Goal: Information Seeking & Learning: Learn about a topic

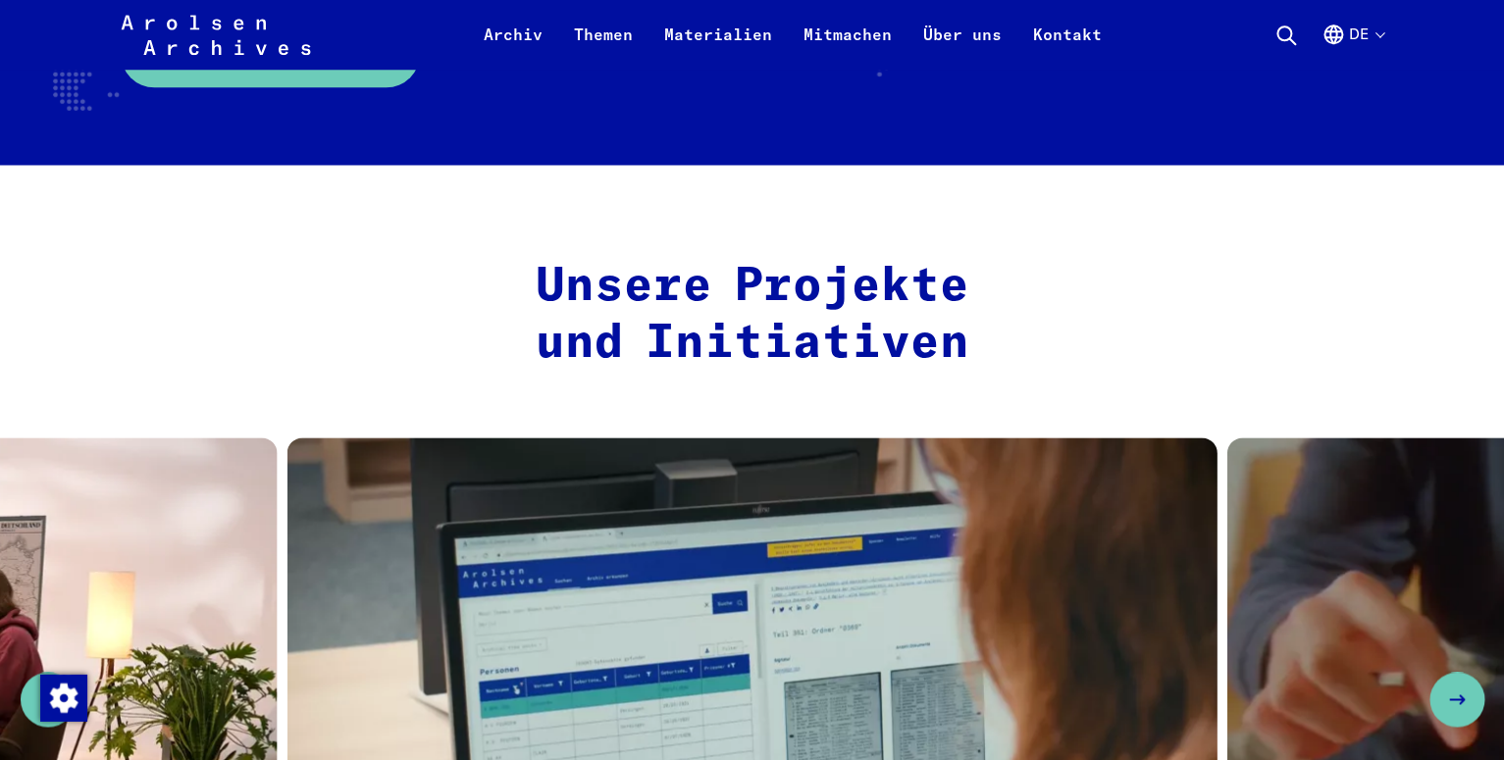
scroll to position [1030, 0]
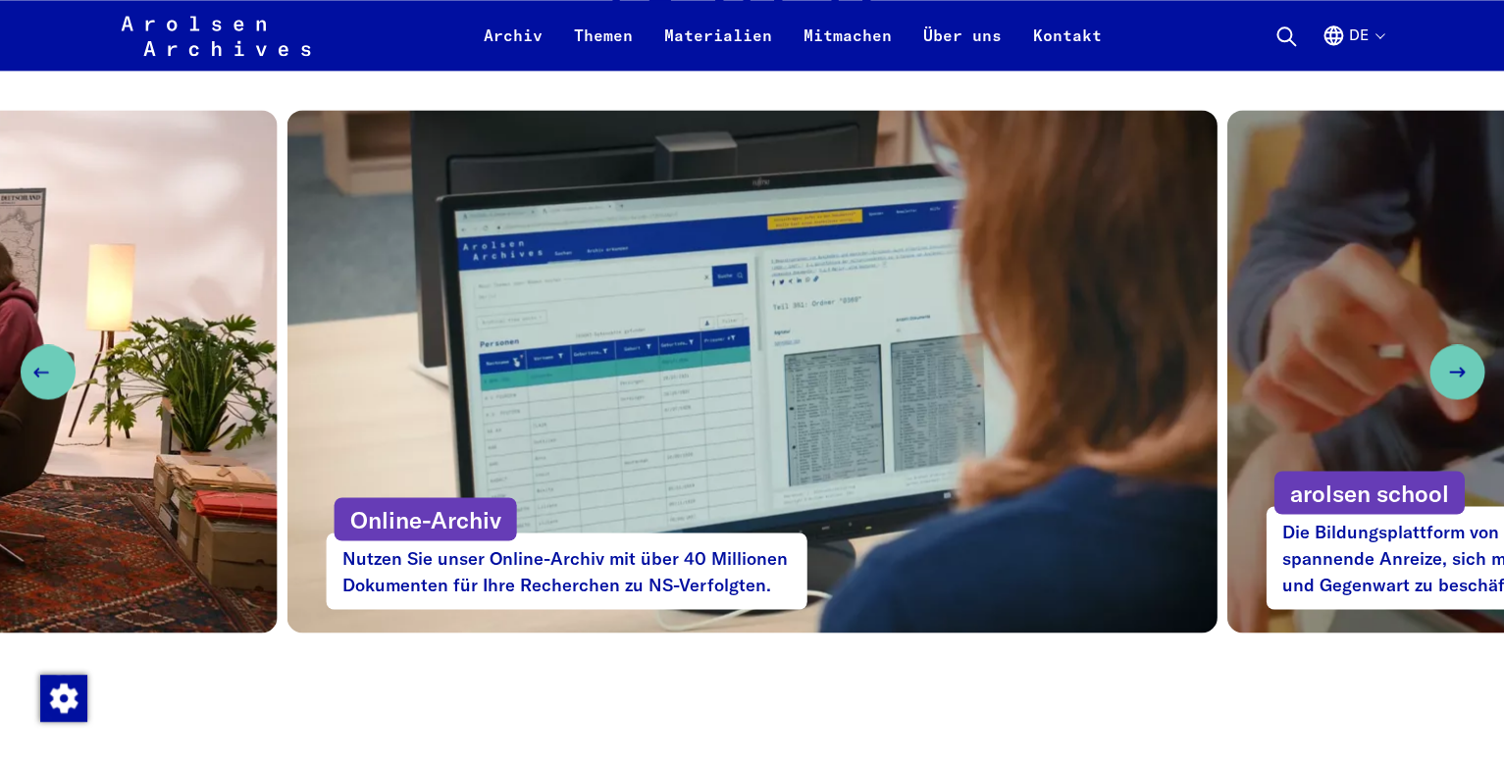
click at [52, 378] on button "Previous slide" at bounding box center [48, 371] width 55 height 55
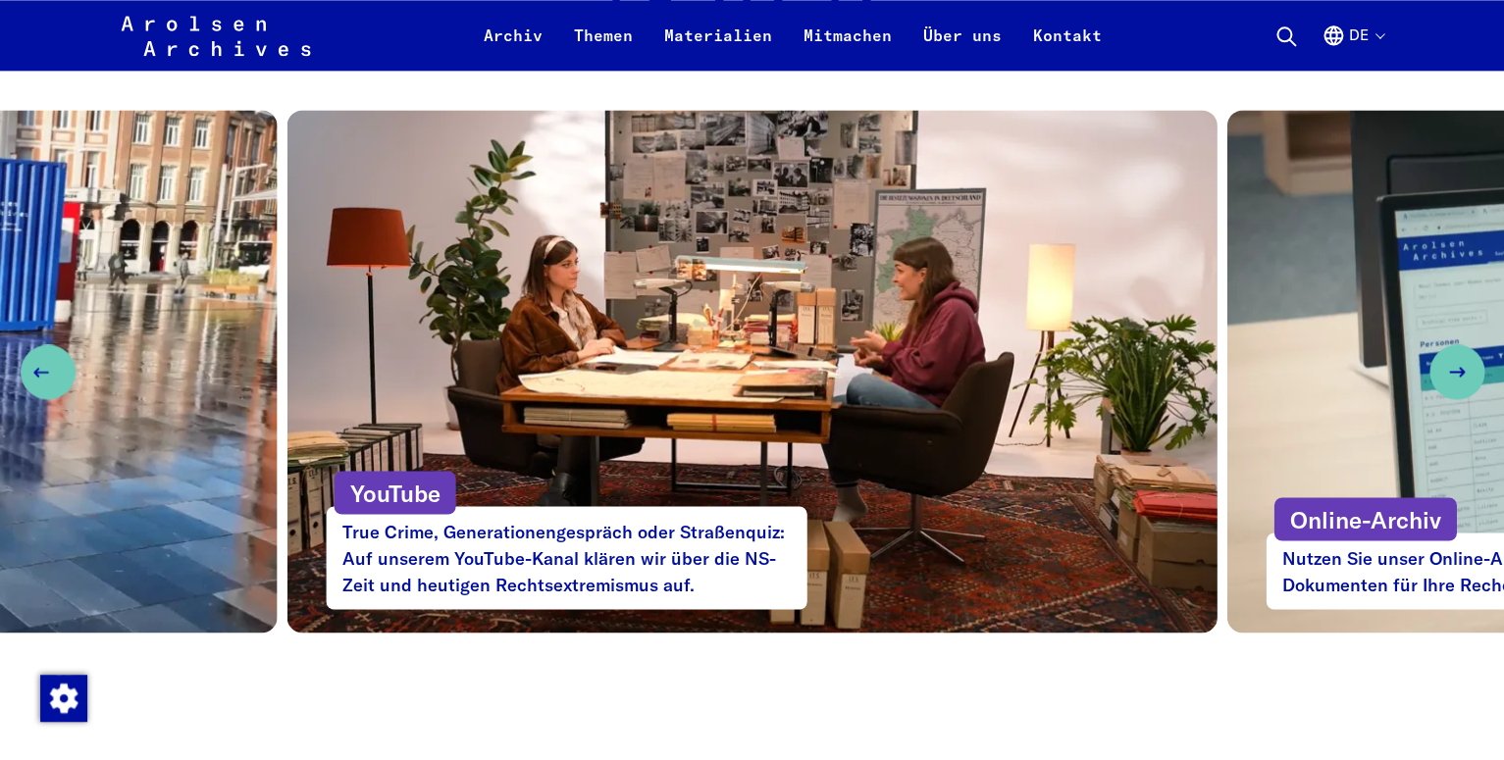
click at [52, 378] on button "Previous slide" at bounding box center [48, 371] width 55 height 55
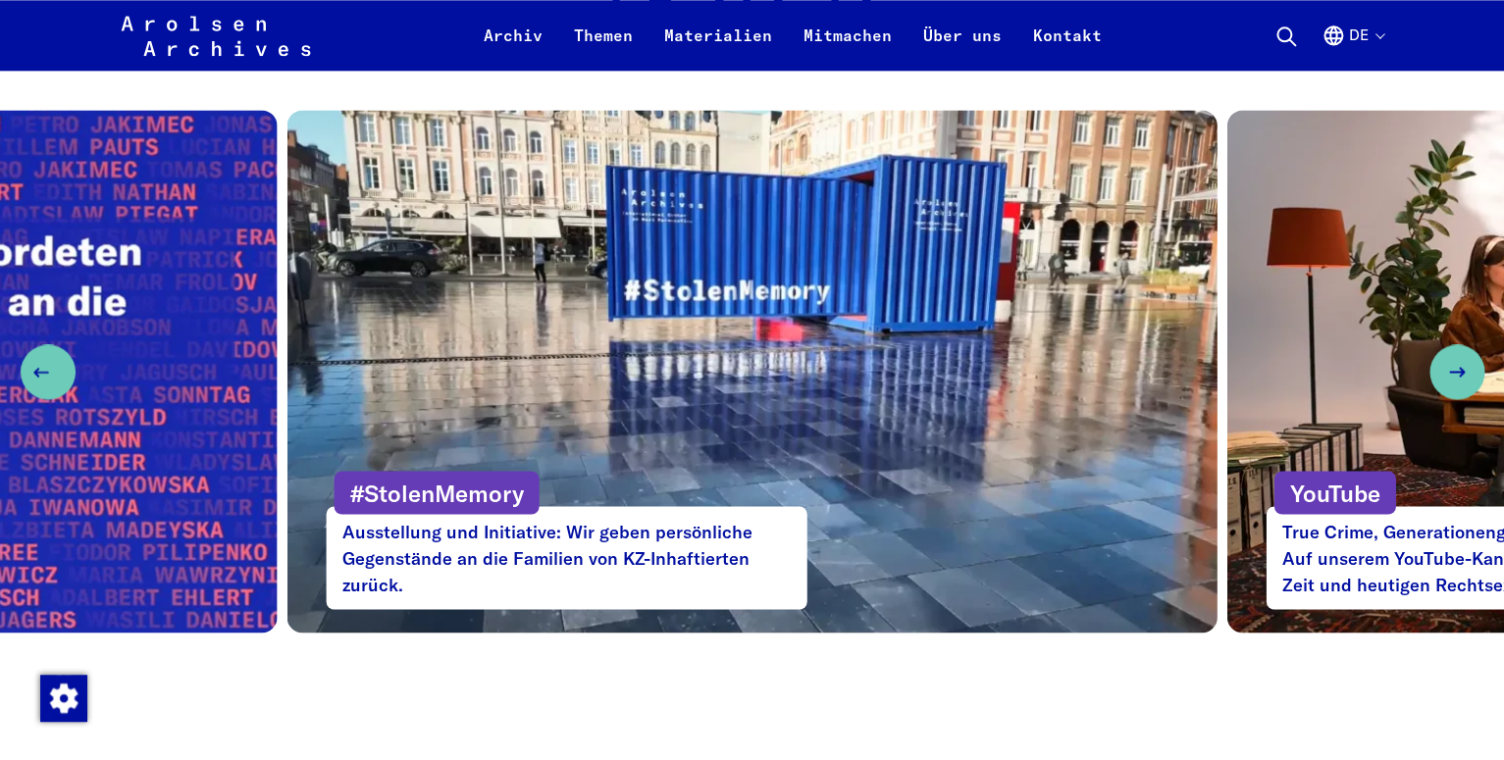
click at [52, 378] on button "Previous slide" at bounding box center [48, 371] width 55 height 55
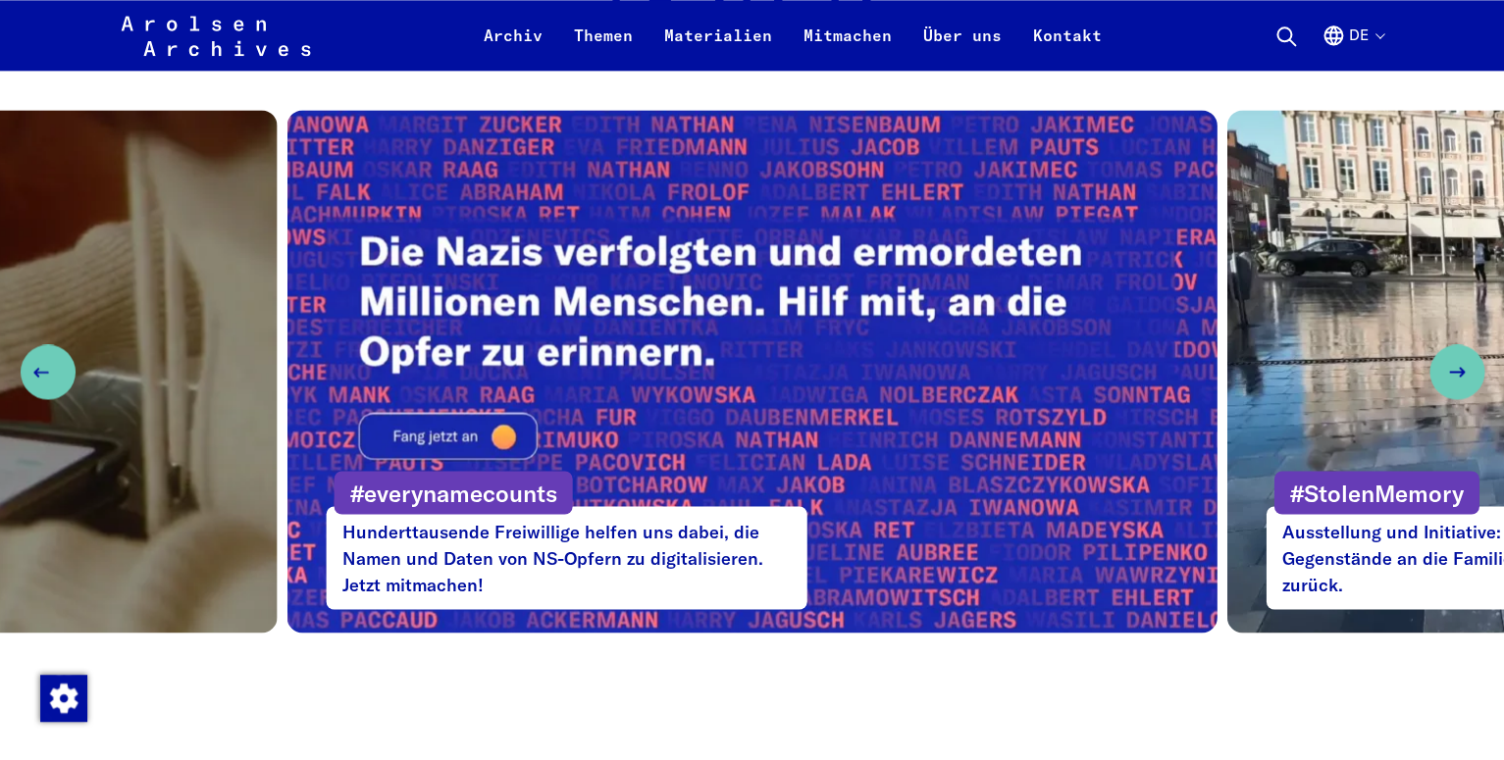
click at [52, 378] on button "Previous slide" at bounding box center [48, 371] width 55 height 55
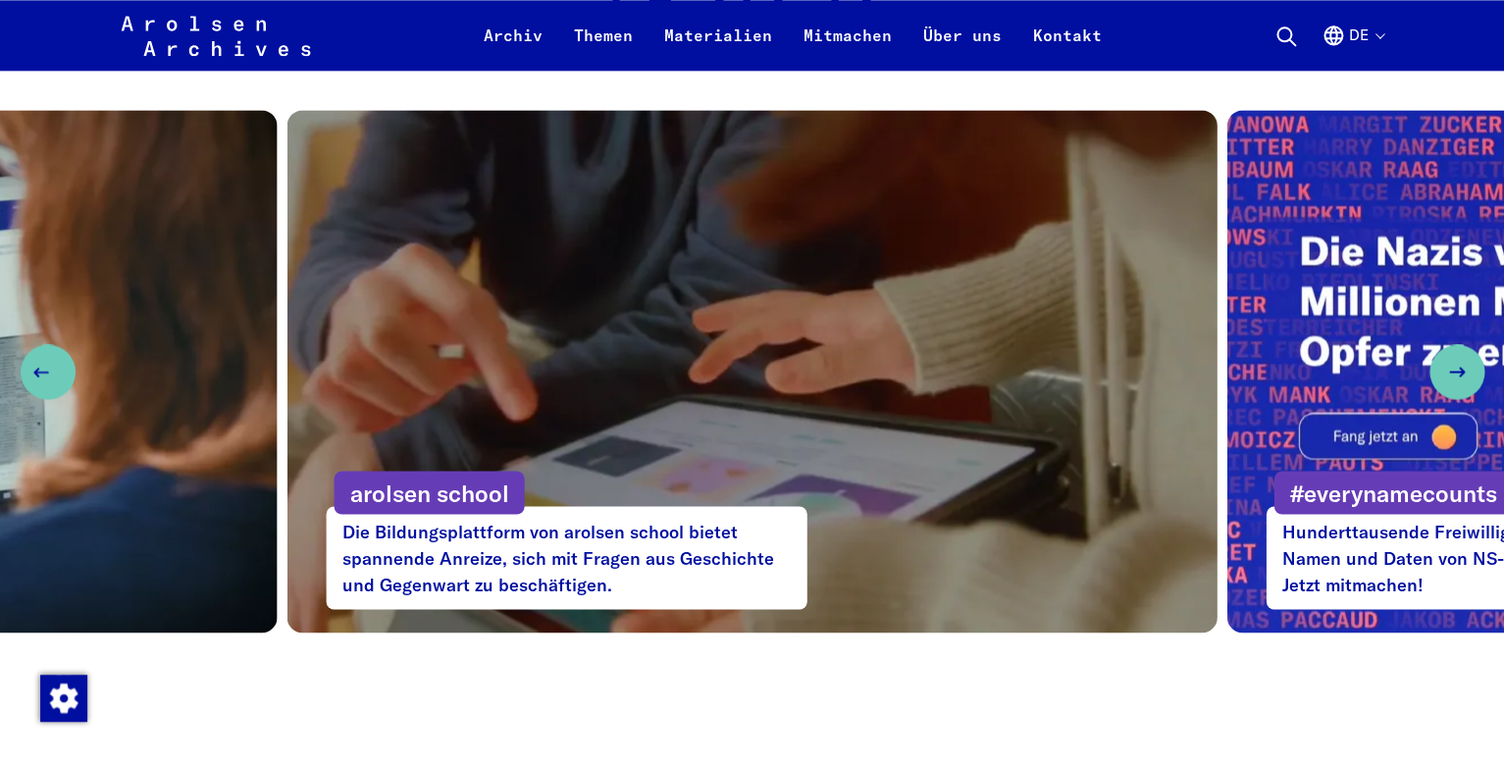
click at [52, 378] on button "Previous slide" at bounding box center [48, 371] width 55 height 55
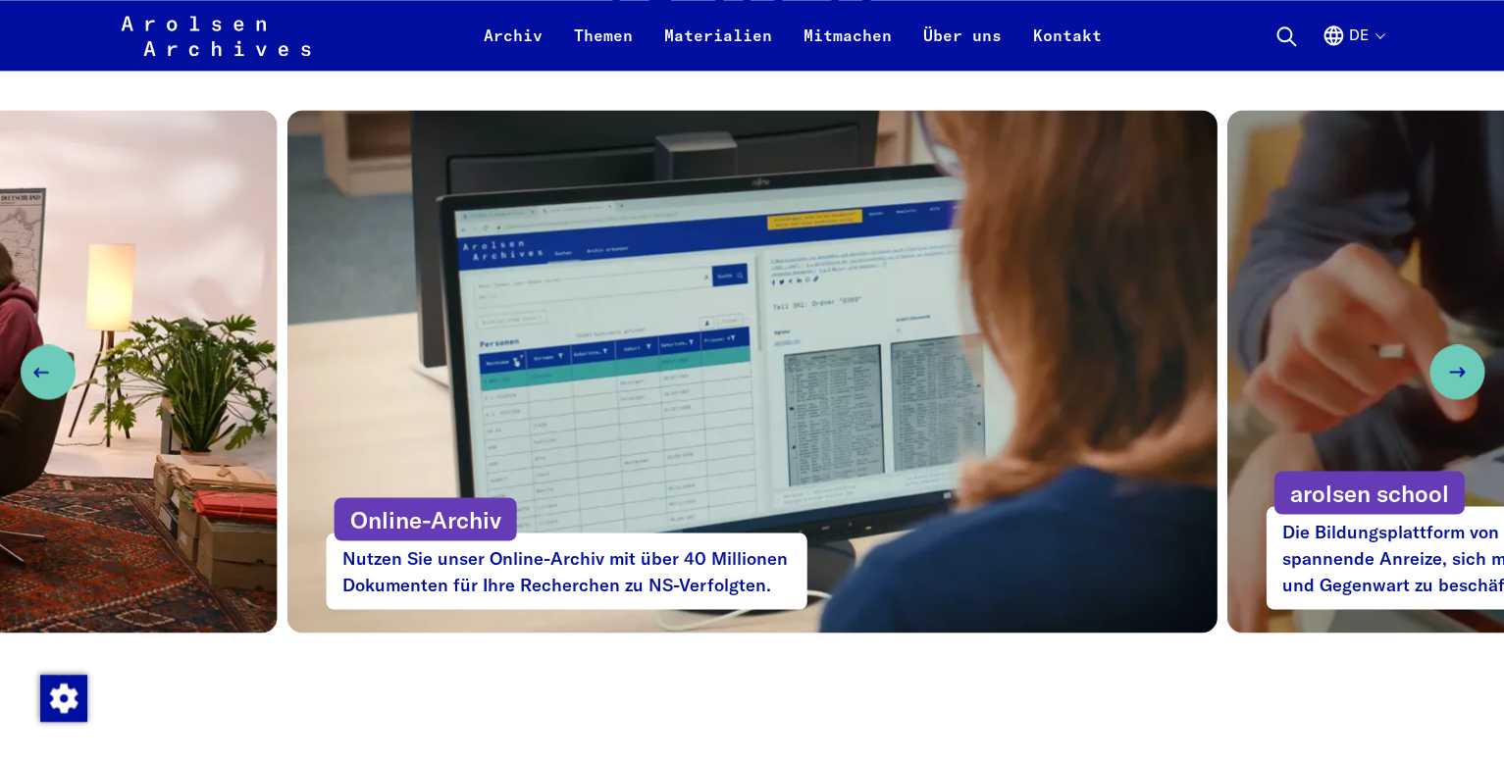
click at [52, 378] on button "Previous slide" at bounding box center [48, 371] width 55 height 55
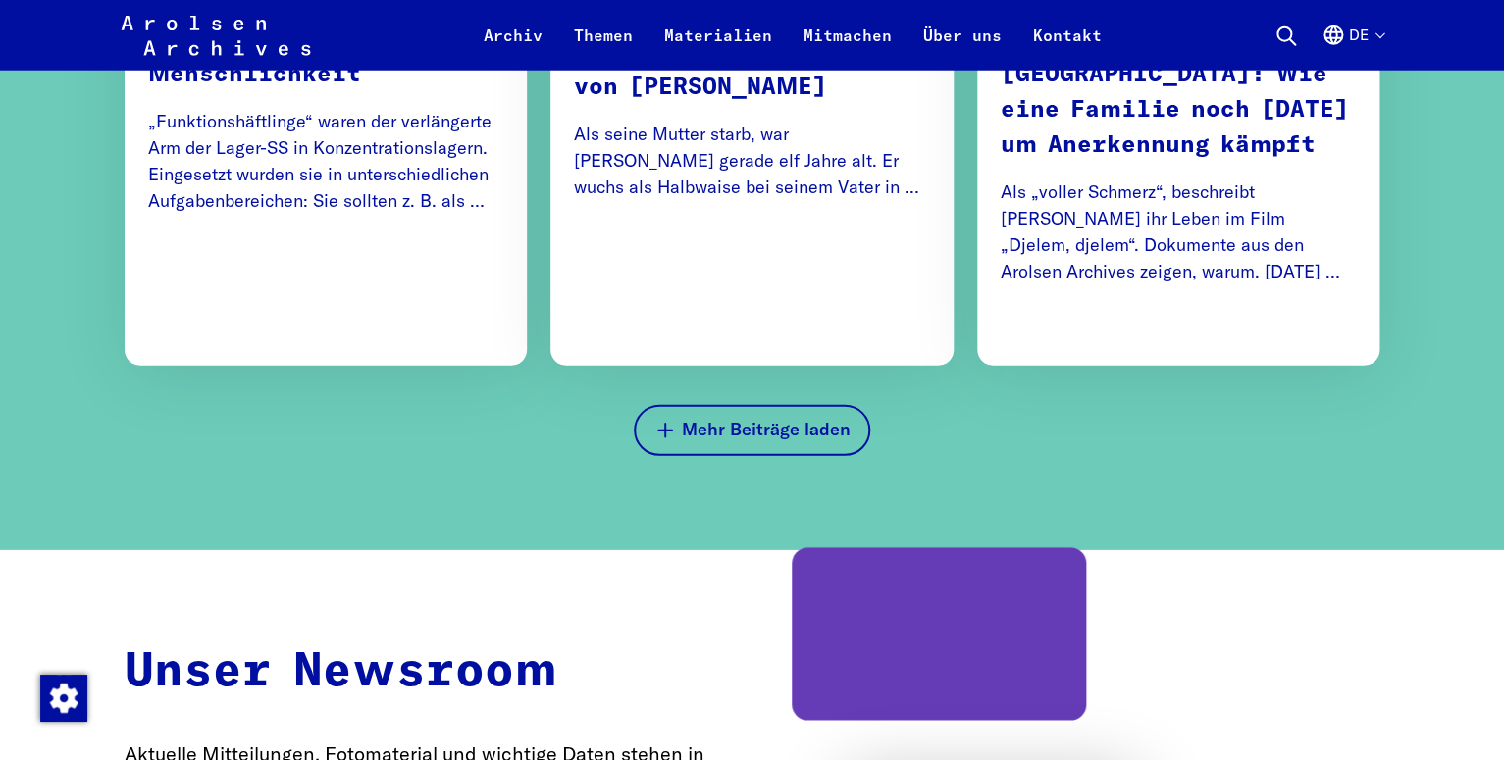
scroll to position [5356, 0]
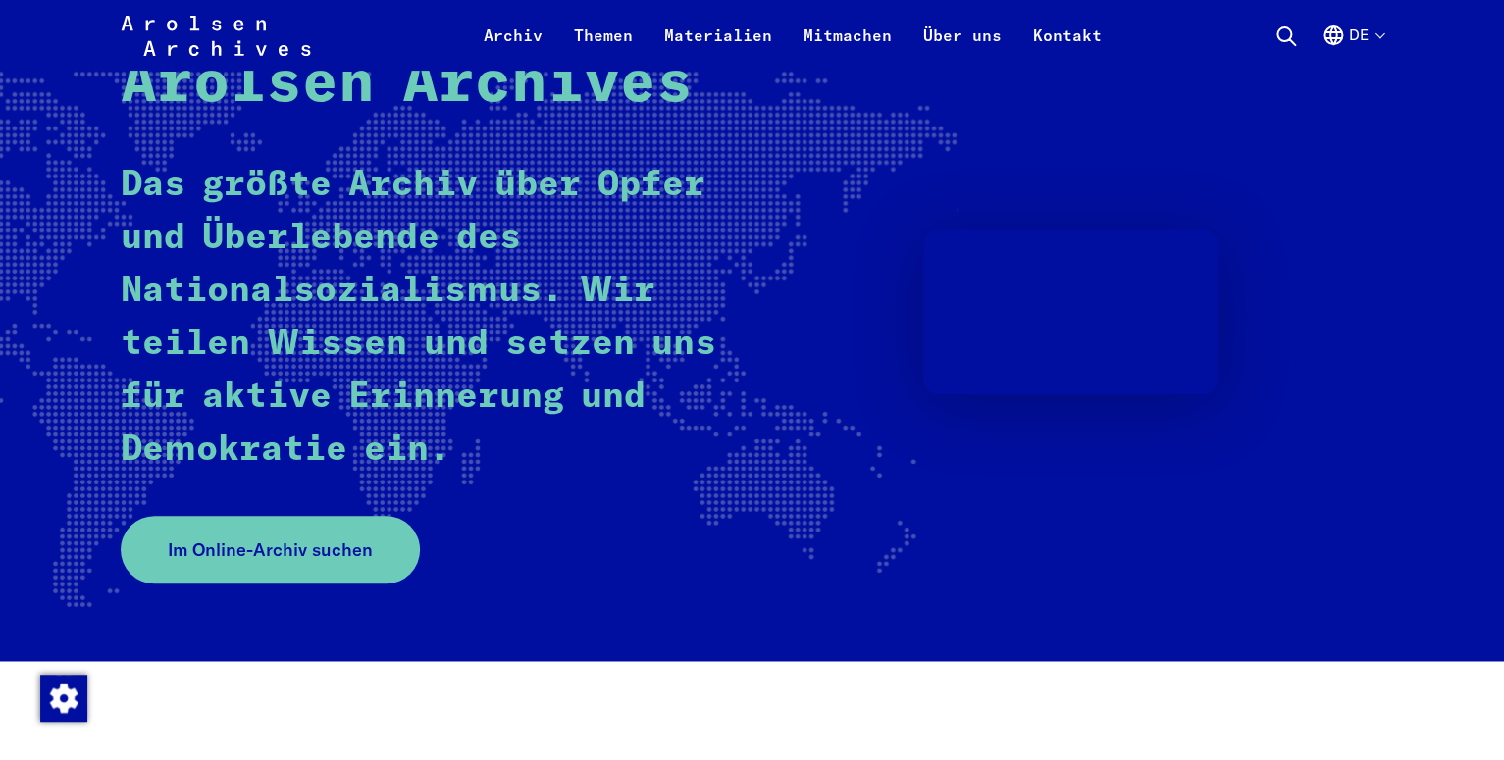
scroll to position [0, 0]
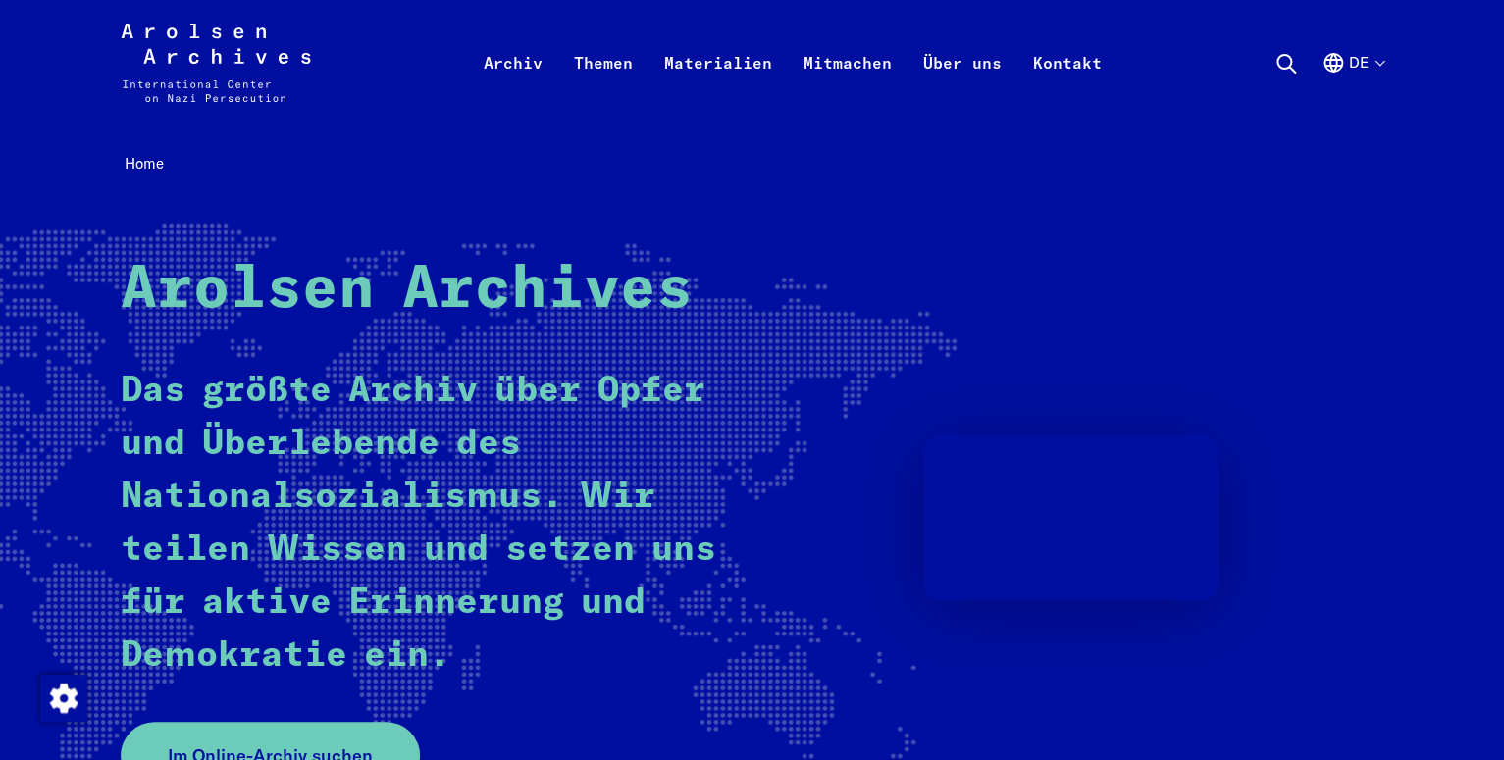
click at [1286, 57] on icon at bounding box center [1286, 64] width 24 height 24
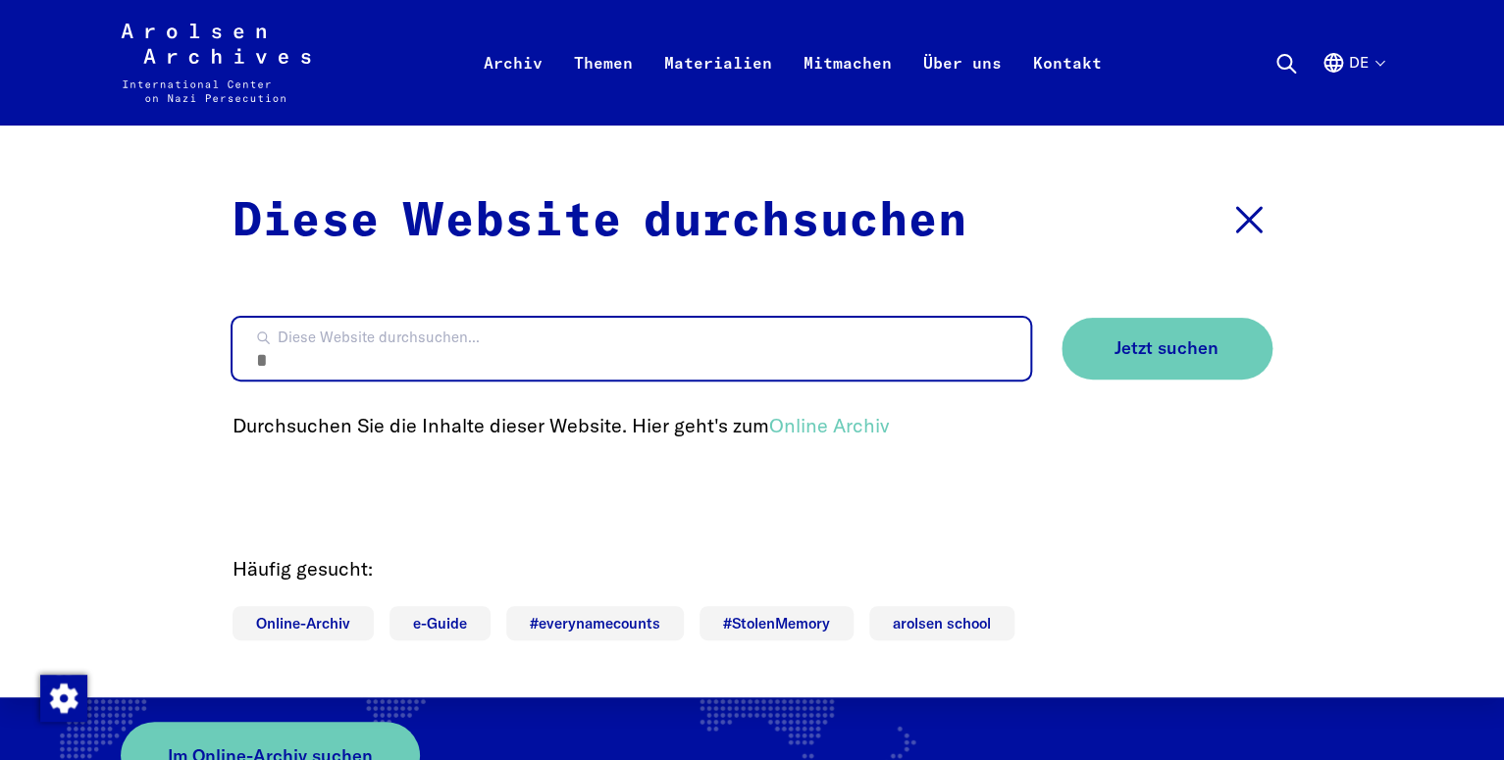
click at [307, 350] on input "Diese Website durchsuchen..." at bounding box center [630, 349] width 797 height 62
type input "*"
type input "**********"
click at [1061, 318] on button "Jetzt suchen" at bounding box center [1166, 349] width 211 height 62
